Goal: Task Accomplishment & Management: Use online tool/utility

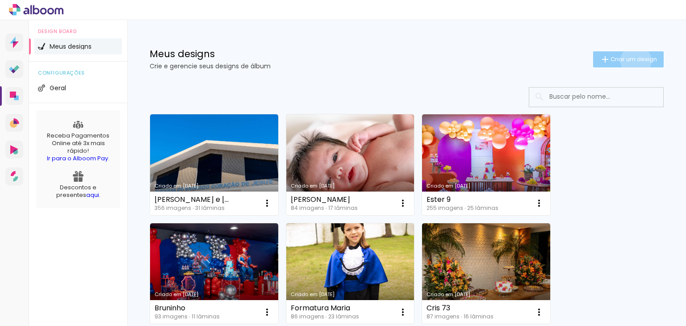
click at [627, 61] on span "Criar um design" at bounding box center [633, 59] width 46 height 6
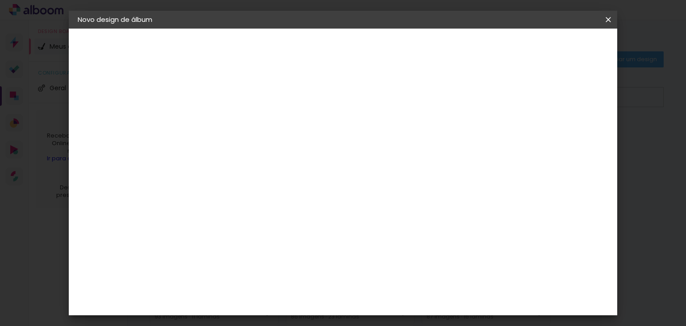
click at [224, 120] on input at bounding box center [224, 120] width 0 height 14
type input "a"
type input "M antonia 1"
type paper-input "M antonia 1"
click at [0, 0] on slot "Avançar" at bounding box center [0, 0] width 0 height 0
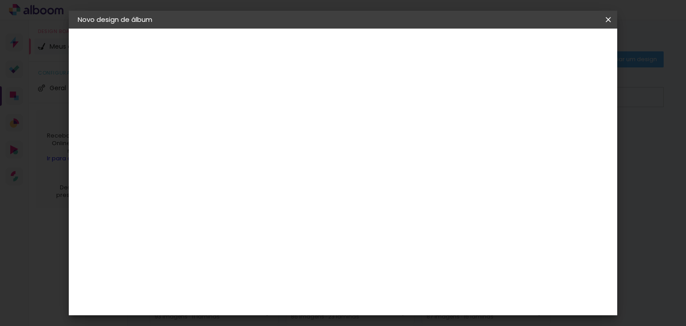
scroll to position [536, 0]
click at [275, 291] on div "DreambooksPro" at bounding box center [246, 294] width 58 height 7
click at [0, 0] on slot "Avançar" at bounding box center [0, 0] width 0 height 0
click at [258, 149] on input "text" at bounding box center [241, 156] width 35 height 14
click at [452, 158] on paper-item "Réplica Pequena" at bounding box center [401, 166] width 179 height 18
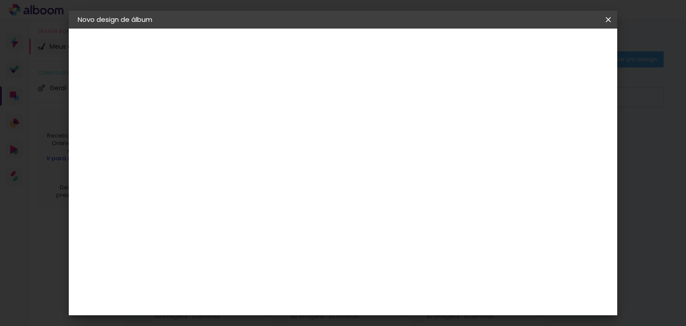
click at [347, 157] on paper-input-container "Linha Réplica Pequena" at bounding box center [283, 147] width 126 height 23
click at [401, 152] on paper-item "Álbum" at bounding box center [397, 148] width 179 height 18
type input "Álbum"
click at [284, 271] on span "25 × 25" at bounding box center [263, 280] width 42 height 18
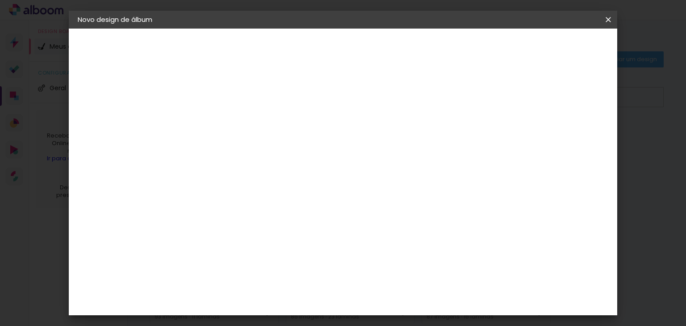
click at [0, 0] on slot "Avançar" at bounding box center [0, 0] width 0 height 0
click at [468, 45] on span "Iniciar design" at bounding box center [447, 47] width 41 height 6
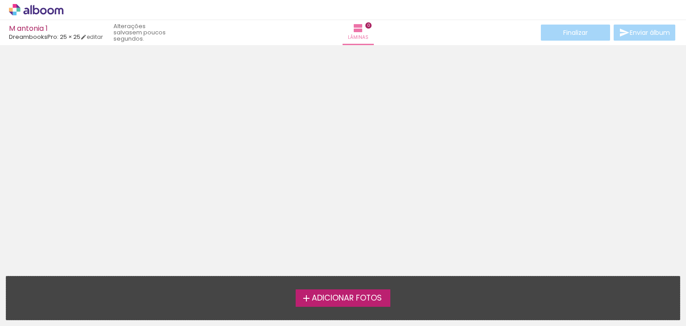
click at [328, 300] on span "Adicionar Fotos" at bounding box center [347, 298] width 70 height 8
click at [0, 0] on input "file" at bounding box center [0, 0] width 0 height 0
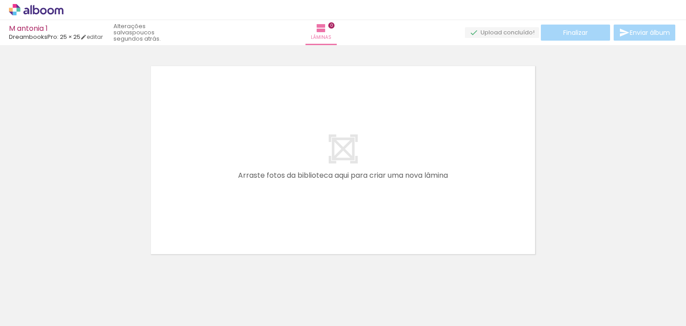
scroll to position [11, 0]
click at [621, 213] on div at bounding box center [343, 146] width 686 height 219
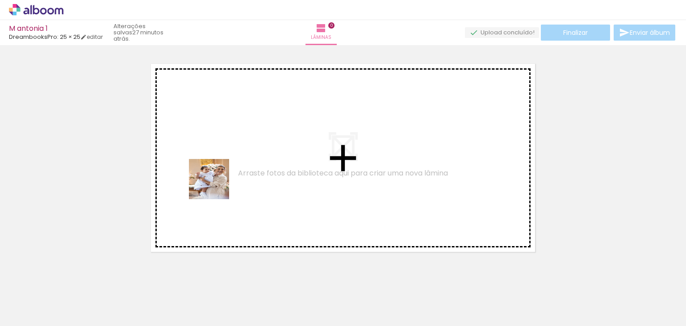
drag, startPoint x: 198, startPoint y: 291, endPoint x: 216, endPoint y: 185, distance: 107.8
click at [216, 185] on quentale-workspace at bounding box center [343, 163] width 686 height 326
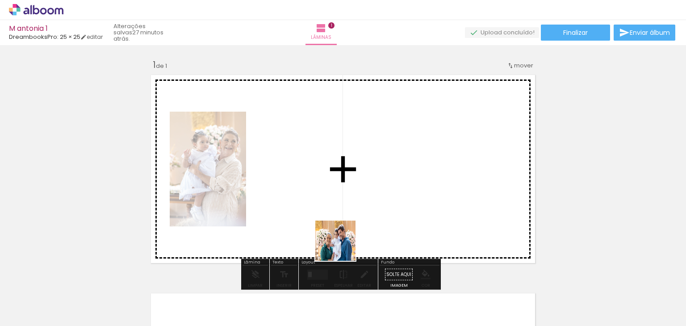
drag, startPoint x: 155, startPoint y: 304, endPoint x: 402, endPoint y: 216, distance: 261.6
click at [402, 216] on quentale-workspace at bounding box center [343, 163] width 686 height 326
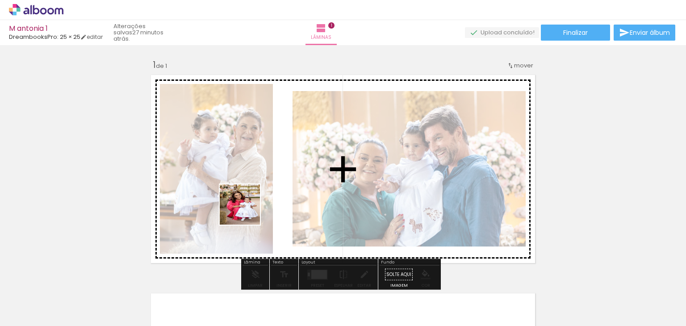
drag, startPoint x: 98, startPoint y: 297, endPoint x: 337, endPoint y: 156, distance: 277.7
click at [337, 156] on quentale-workspace at bounding box center [343, 163] width 686 height 326
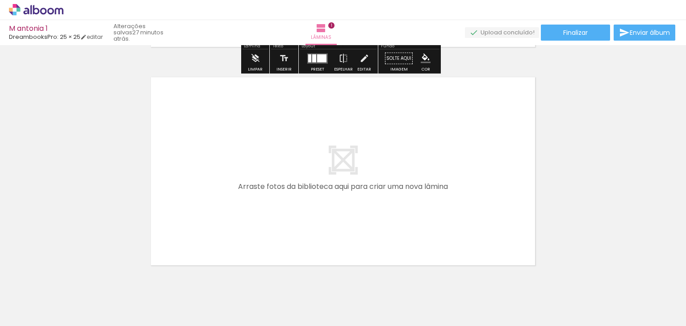
scroll to position [223, 0]
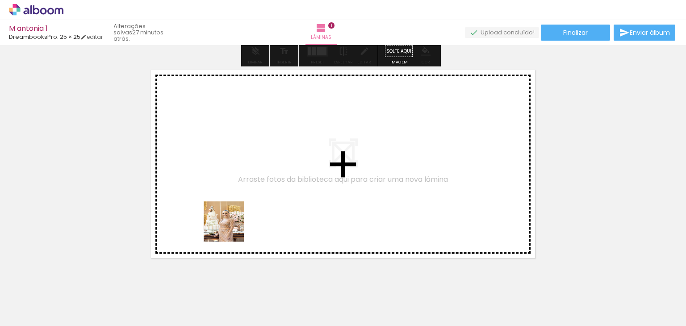
drag, startPoint x: 250, startPoint y: 291, endPoint x: 225, endPoint y: 211, distance: 83.7
click at [225, 211] on quentale-workspace at bounding box center [343, 163] width 686 height 326
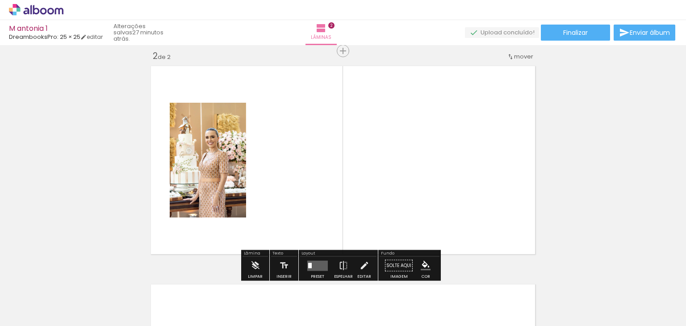
scroll to position [229, 0]
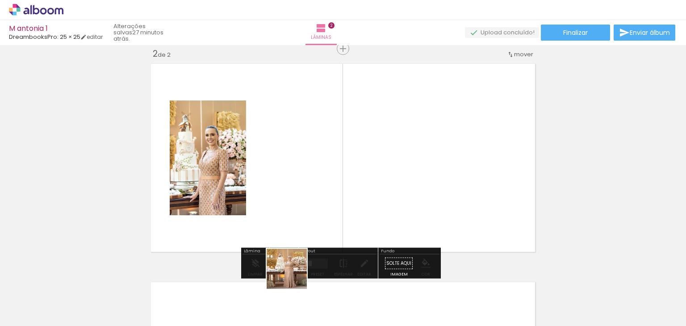
drag, startPoint x: 301, startPoint y: 296, endPoint x: 280, endPoint y: 193, distance: 105.2
click at [280, 193] on quentale-workspace at bounding box center [343, 163] width 686 height 326
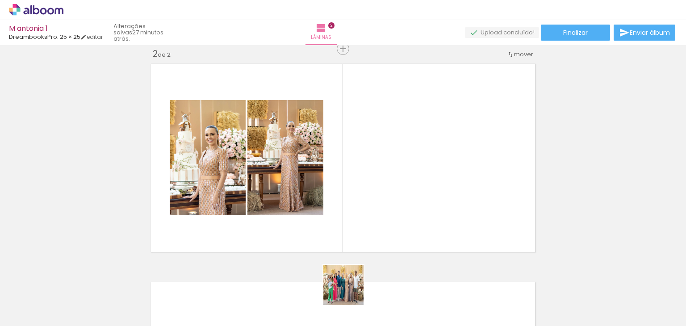
drag, startPoint x: 345, startPoint y: 297, endPoint x: 402, endPoint y: 198, distance: 113.8
click at [402, 198] on quentale-workspace at bounding box center [343, 163] width 686 height 326
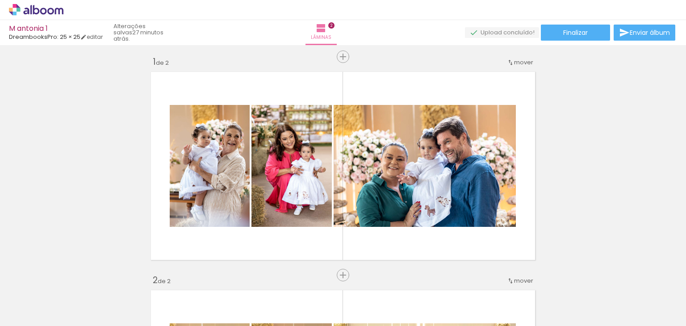
scroll to position [0, 0]
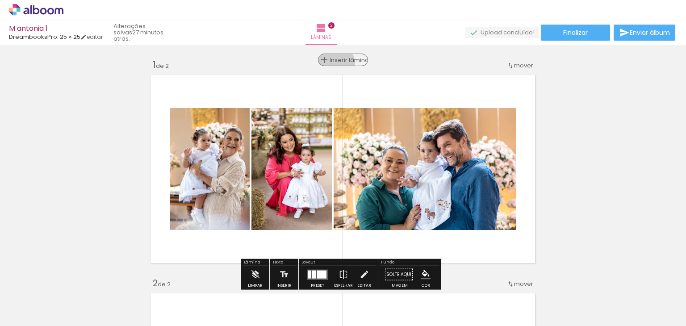
click at [334, 63] on span "Inserir lâmina" at bounding box center [346, 60] width 35 height 6
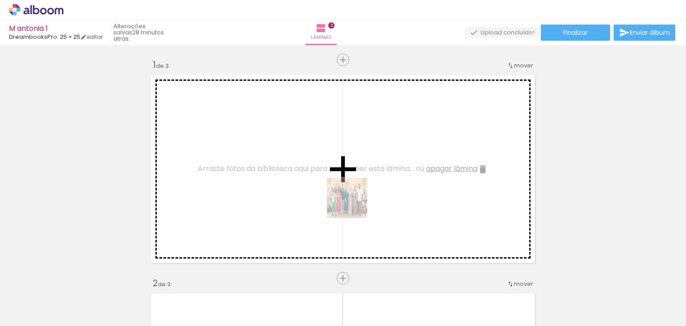
drag, startPoint x: 352, startPoint y: 301, endPoint x: 353, endPoint y: 191, distance: 109.4
click at [353, 191] on quentale-workspace at bounding box center [343, 163] width 686 height 326
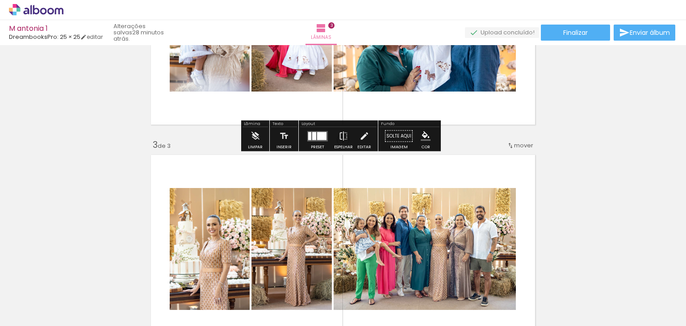
scroll to position [357, 0]
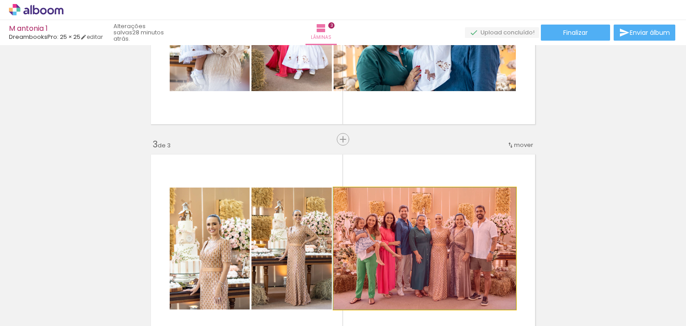
drag, startPoint x: 426, startPoint y: 233, endPoint x: 416, endPoint y: 288, distance: 56.2
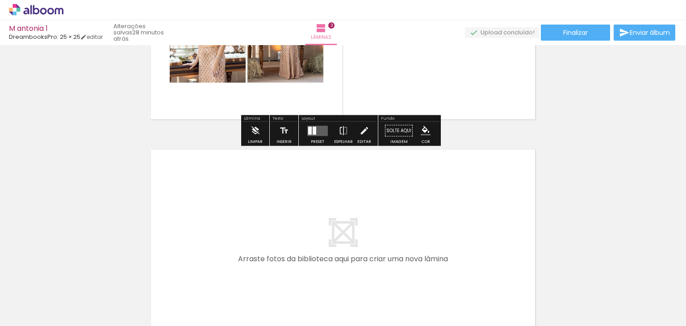
scroll to position [625, 0]
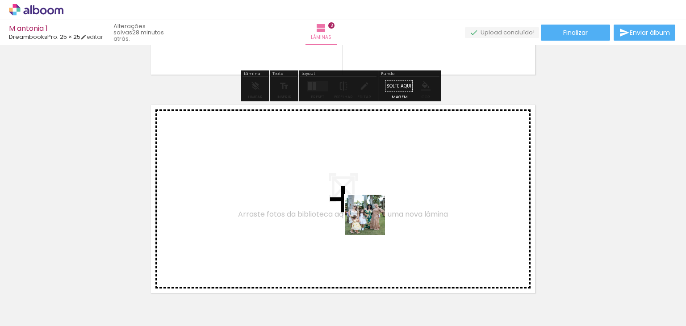
drag, startPoint x: 393, startPoint y: 300, endPoint x: 371, endPoint y: 221, distance: 81.8
click at [371, 221] on quentale-workspace at bounding box center [343, 163] width 686 height 326
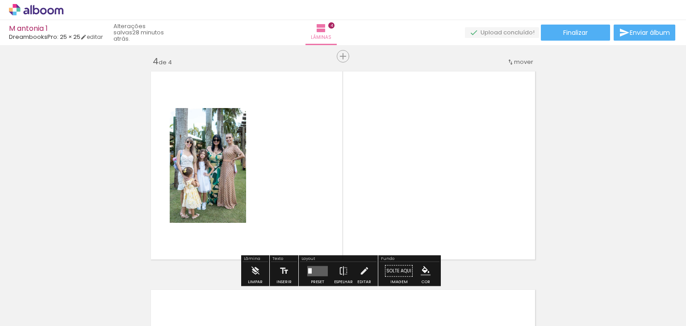
scroll to position [666, 0]
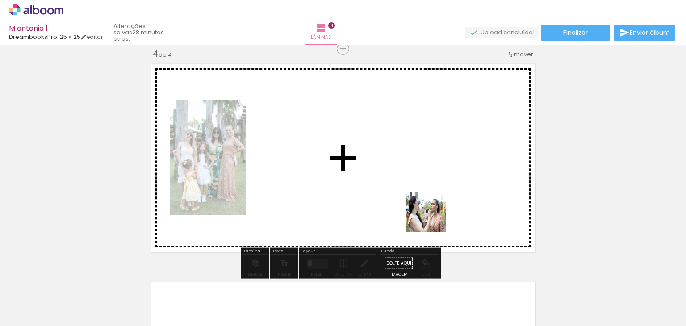
drag, startPoint x: 444, startPoint y: 304, endPoint x: 430, endPoint y: 203, distance: 102.2
click at [430, 203] on quentale-workspace at bounding box center [343, 163] width 686 height 326
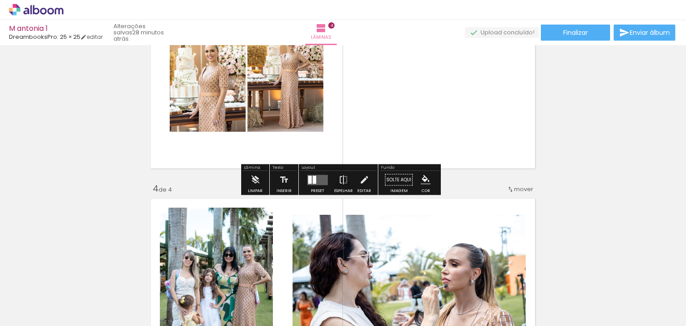
scroll to position [532, 0]
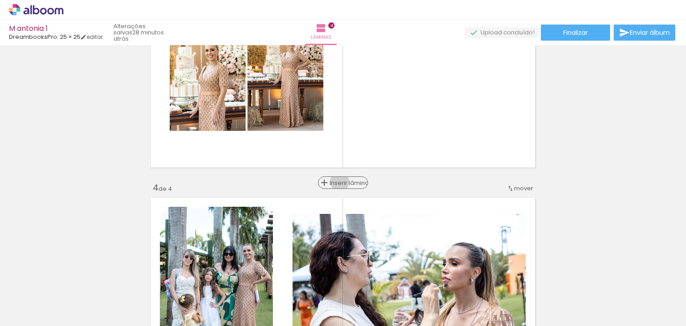
click at [337, 181] on span "Inserir lâmina" at bounding box center [346, 183] width 35 height 6
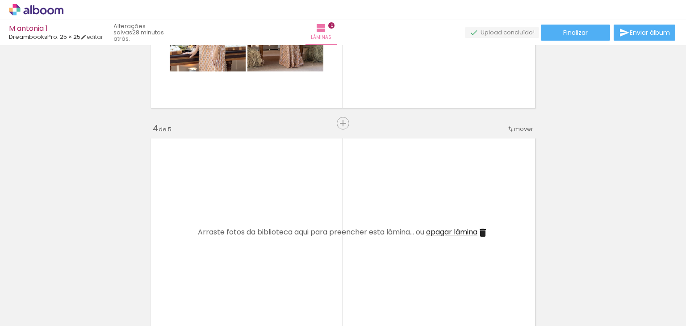
scroll to position [666, 0]
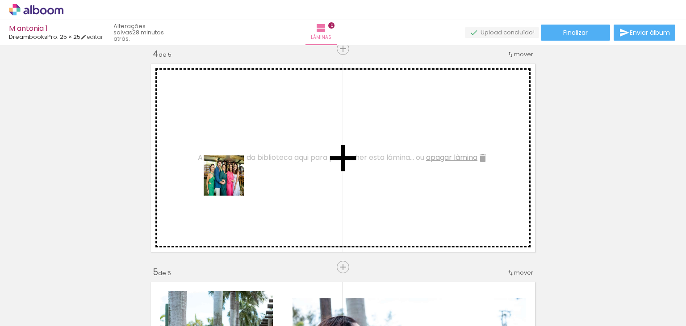
drag, startPoint x: 220, startPoint y: 295, endPoint x: 230, endPoint y: 182, distance: 113.4
click at [230, 182] on quentale-workspace at bounding box center [343, 163] width 686 height 326
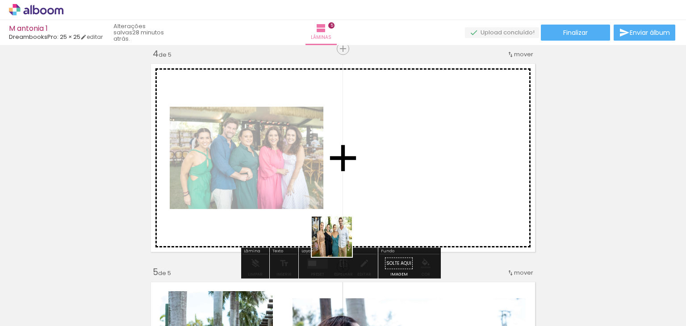
drag, startPoint x: 265, startPoint y: 296, endPoint x: 349, endPoint y: 234, distance: 105.1
click at [349, 234] on quentale-workspace at bounding box center [343, 163] width 686 height 326
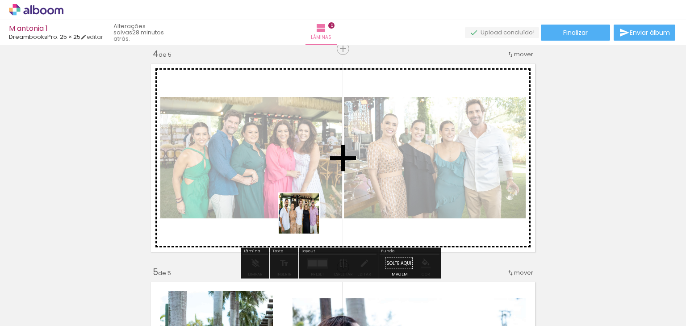
drag, startPoint x: 316, startPoint y: 296, endPoint x: 305, endPoint y: 219, distance: 77.9
click at [305, 219] on quentale-workspace at bounding box center [343, 163] width 686 height 326
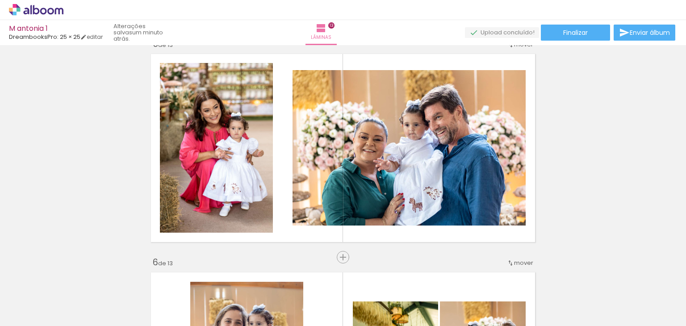
scroll to position [893, 0]
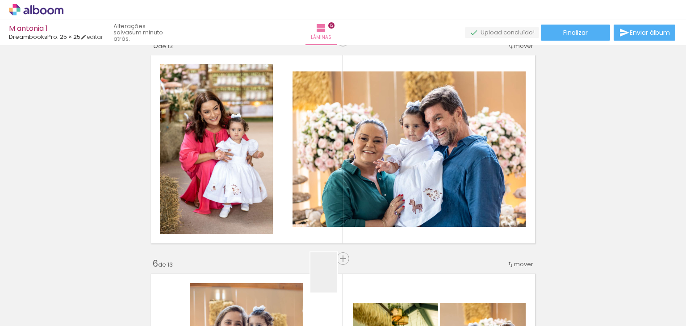
drag, startPoint x: 338, startPoint y: 295, endPoint x: 325, endPoint y: 192, distance: 103.5
click at [325, 192] on quentale-workspace at bounding box center [343, 163] width 686 height 326
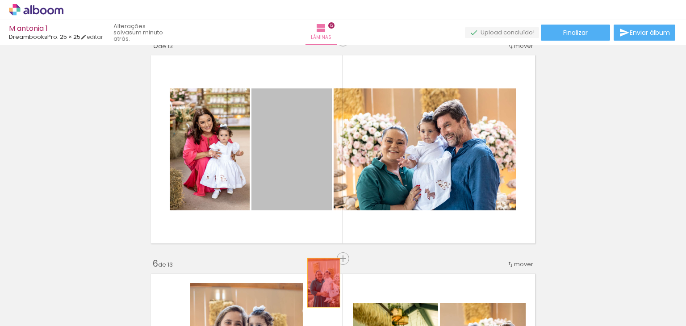
drag, startPoint x: 296, startPoint y: 180, endPoint x: 322, endPoint y: 293, distance: 115.9
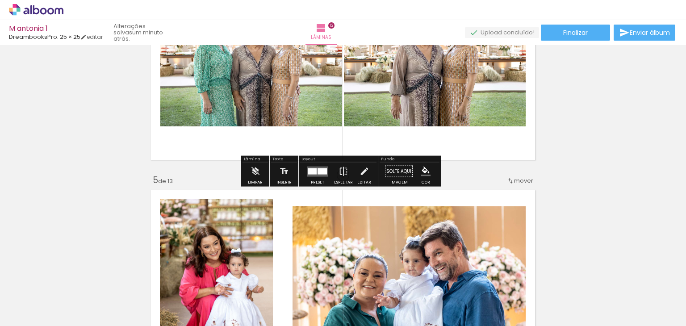
scroll to position [759, 0]
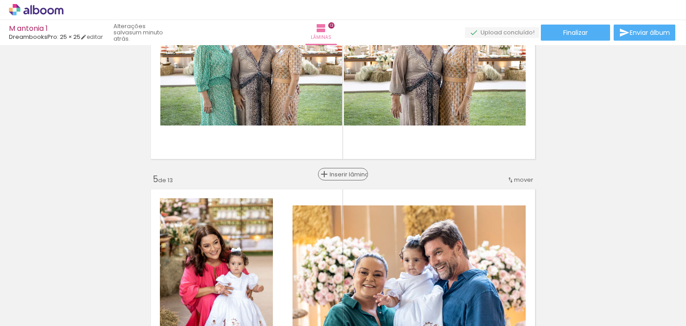
click at [342, 176] on span "Inserir lâmina" at bounding box center [346, 174] width 35 height 6
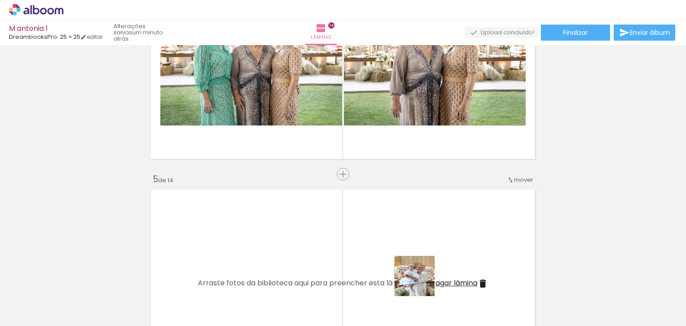
drag, startPoint x: 437, startPoint y: 301, endPoint x: 405, endPoint y: 254, distance: 56.8
click at [405, 254] on quentale-workspace at bounding box center [343, 163] width 686 height 326
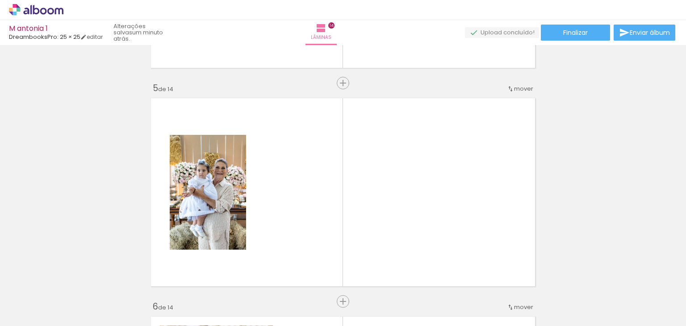
scroll to position [848, 0]
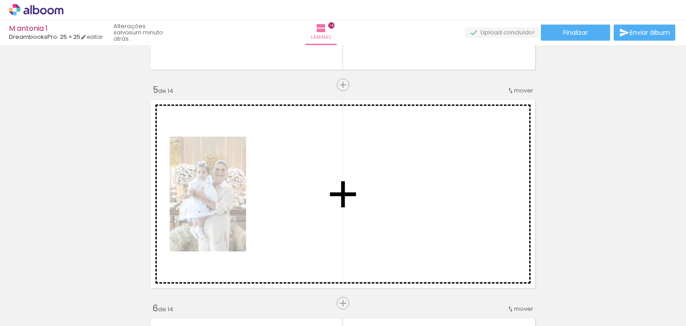
drag, startPoint x: 469, startPoint y: 227, endPoint x: 337, endPoint y: 192, distance: 136.6
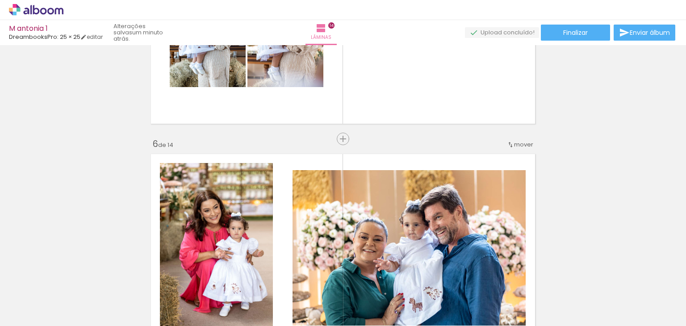
scroll to position [1026, 0]
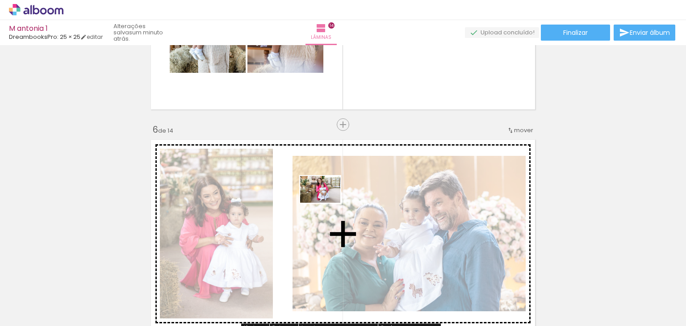
drag, startPoint x: 293, startPoint y: 299, endPoint x: 327, endPoint y: 203, distance: 102.5
click at [327, 203] on quentale-workspace at bounding box center [343, 163] width 686 height 326
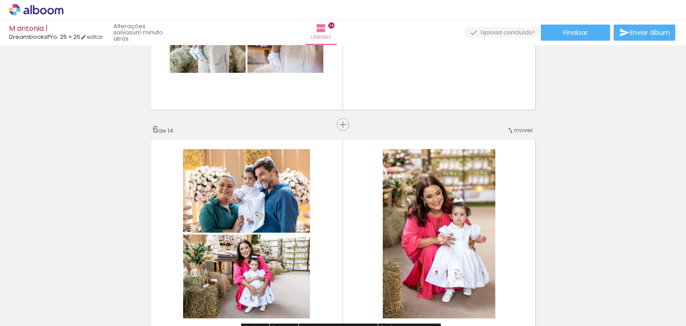
scroll to position [1116, 0]
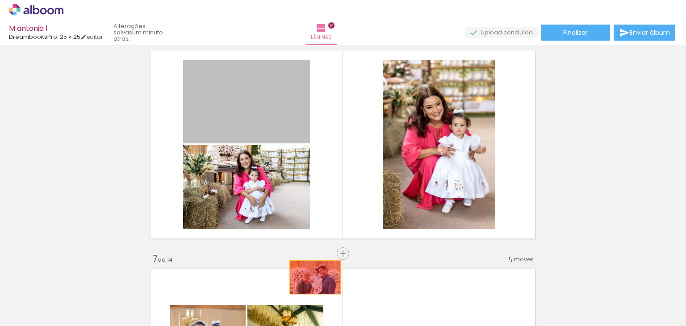
drag, startPoint x: 263, startPoint y: 118, endPoint x: 312, endPoint y: 277, distance: 166.5
click at [312, 277] on quentale-workspace at bounding box center [343, 163] width 686 height 326
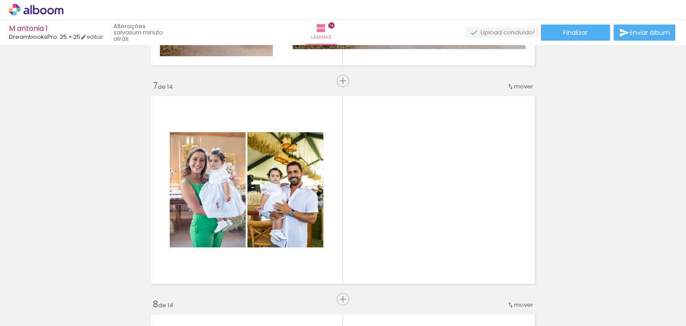
scroll to position [1294, 0]
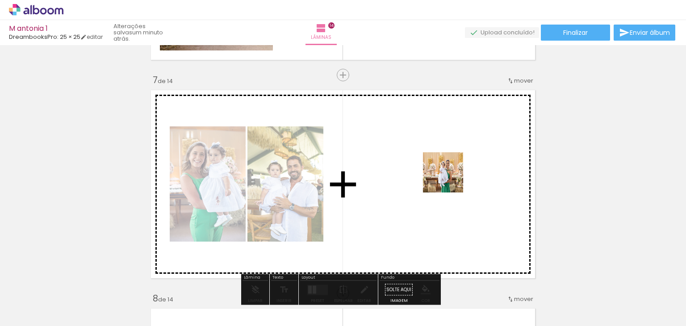
drag, startPoint x: 600, startPoint y: 304, endPoint x: 530, endPoint y: 238, distance: 96.6
click at [445, 174] on quentale-workspace at bounding box center [343, 163] width 686 height 326
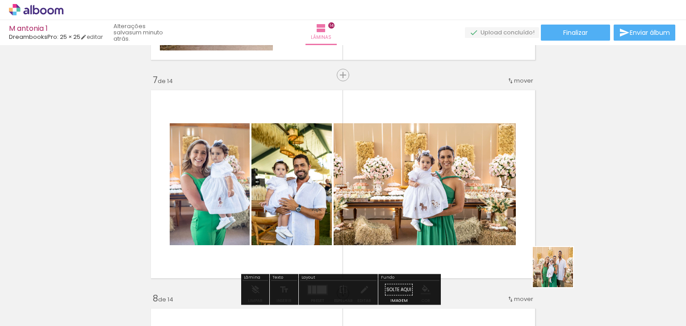
drag, startPoint x: 640, startPoint y: 303, endPoint x: 417, endPoint y: 218, distance: 238.6
click at [417, 218] on quentale-workspace at bounding box center [343, 163] width 686 height 326
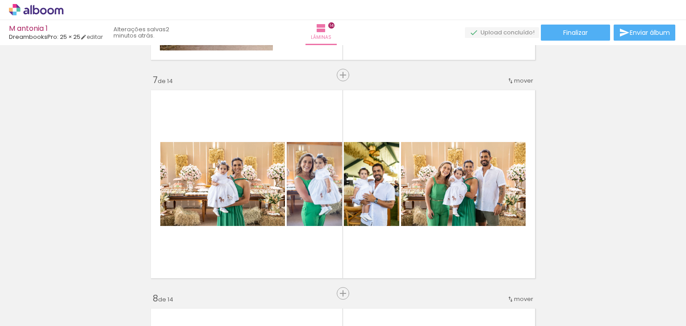
scroll to position [0, 4554]
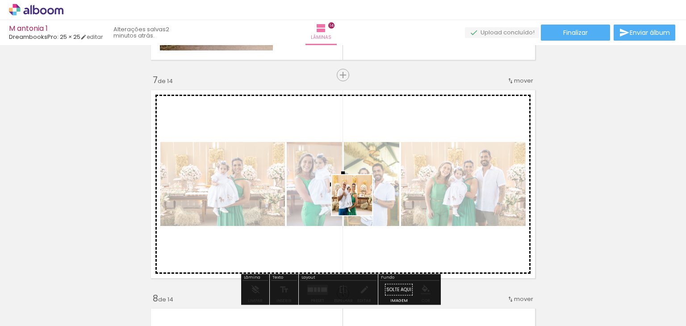
drag, startPoint x: 325, startPoint y: 302, endPoint x: 358, endPoint y: 202, distance: 105.3
click at [358, 202] on quentale-workspace at bounding box center [343, 163] width 686 height 326
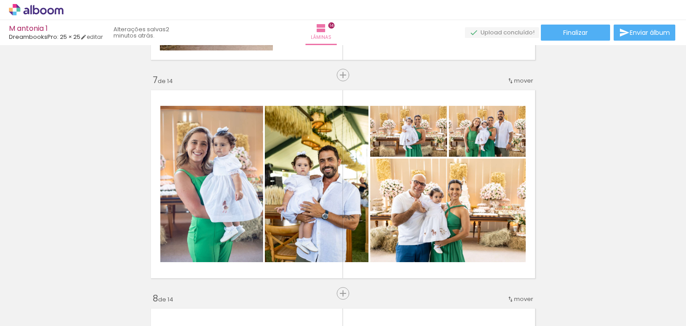
scroll to position [0, 4774]
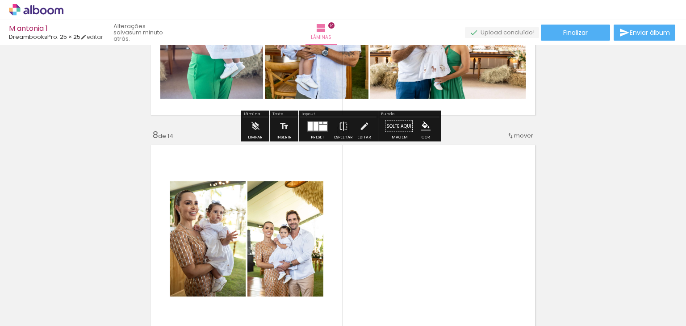
scroll to position [1473, 0]
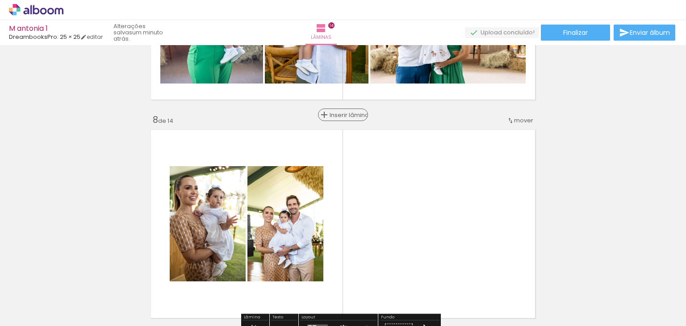
click at [338, 116] on span "Inserir lâmina" at bounding box center [346, 115] width 35 height 6
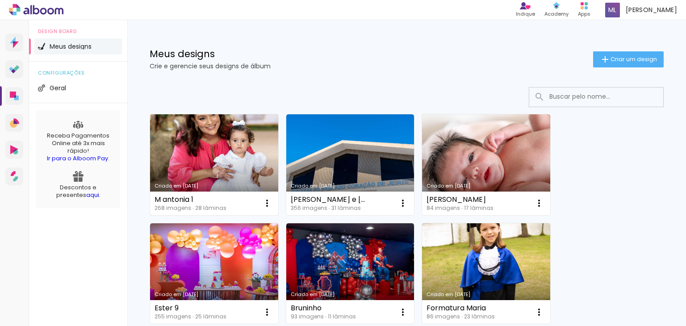
click at [264, 147] on link "Criado em [DATE]" at bounding box center [214, 164] width 128 height 101
